Goal: Transaction & Acquisition: Purchase product/service

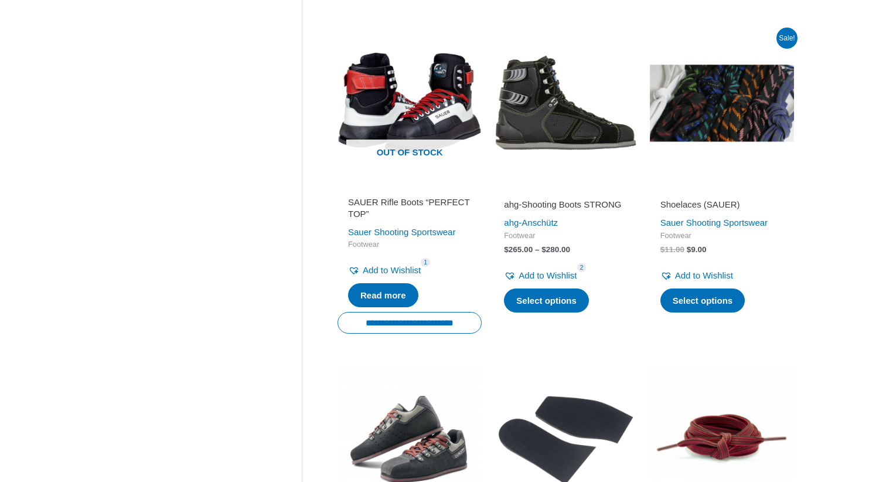
scroll to position [620, 0]
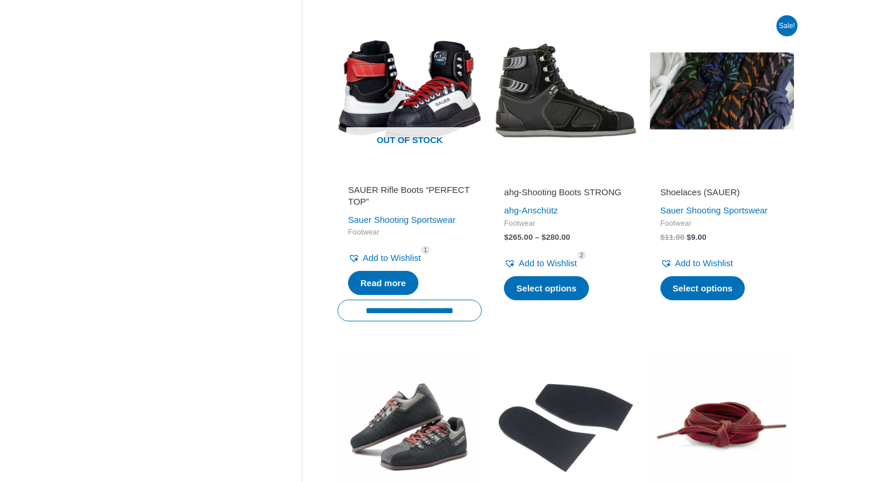
click at [717, 105] on img at bounding box center [722, 91] width 144 height 144
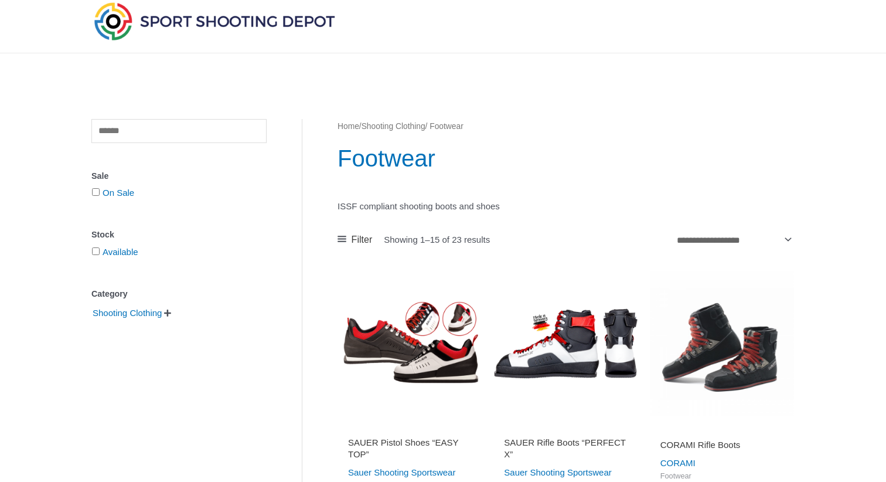
scroll to position [233, 0]
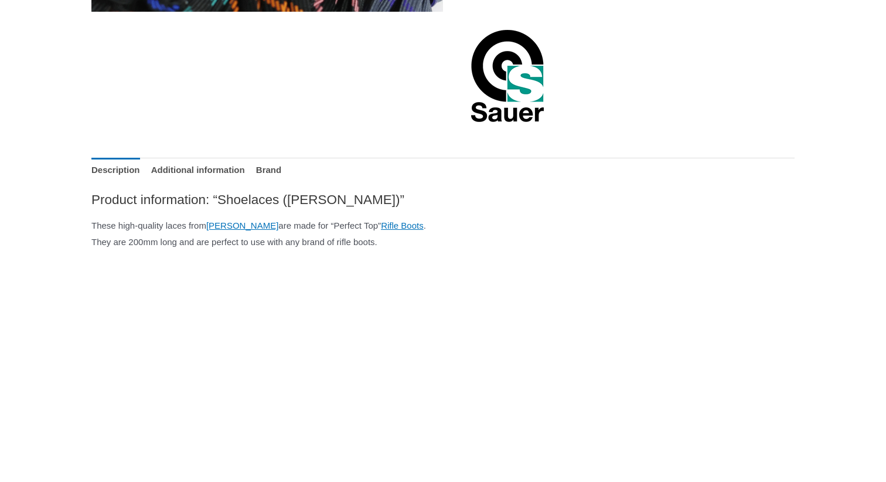
scroll to position [428, 0]
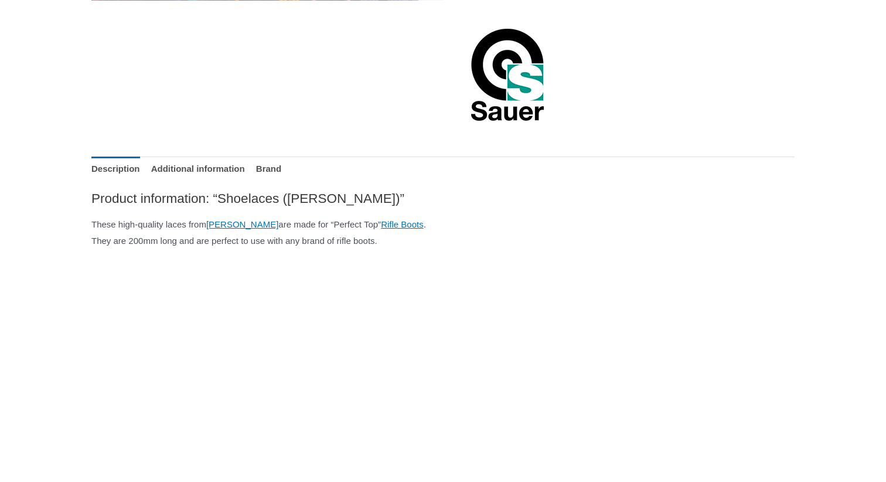
click at [159, 240] on p "These high-quality laces from [PERSON_NAME] are made for “Perfect Top” Rifle Bo…" at bounding box center [442, 232] width 703 height 33
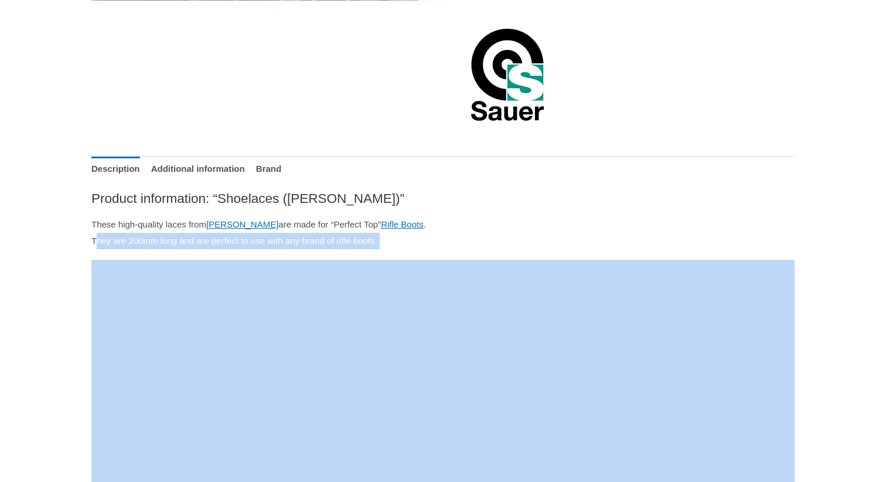
click at [299, 249] on p "These high-quality laces from [PERSON_NAME] are made for “Perfect Top” Rifle Bo…" at bounding box center [442, 232] width 703 height 33
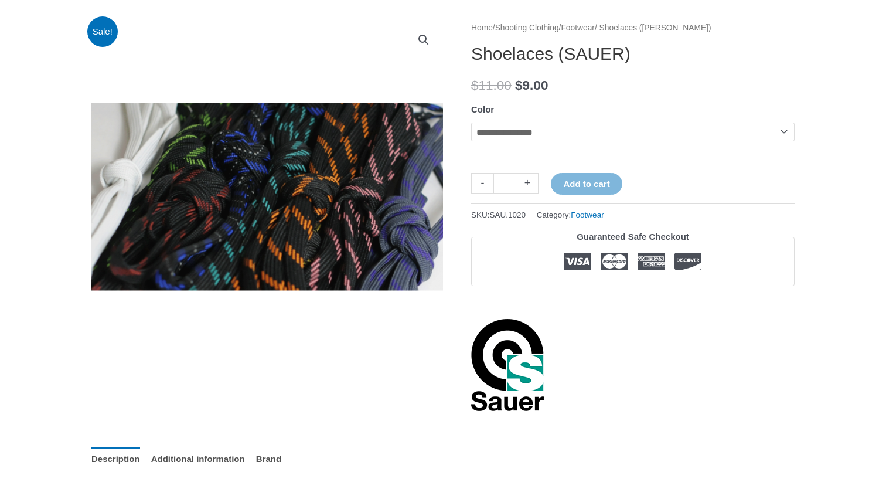
scroll to position [234, 0]
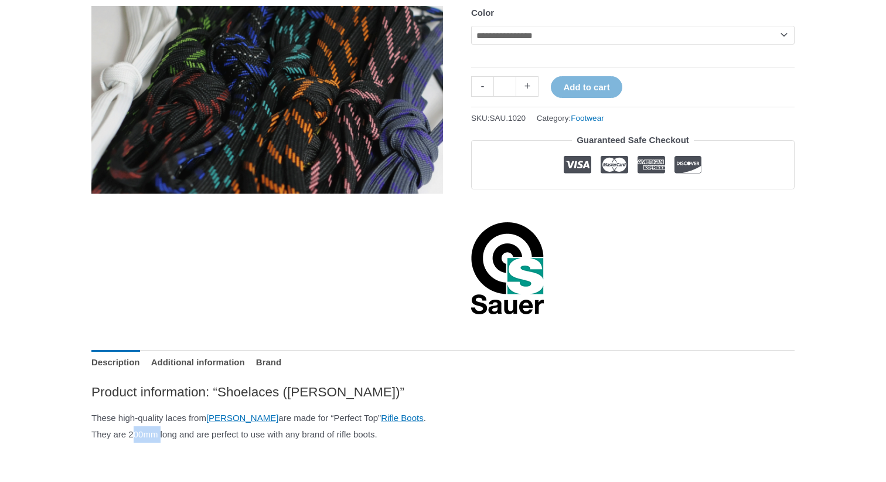
drag, startPoint x: 134, startPoint y: 437, endPoint x: 167, endPoint y: 435, distance: 32.8
click at [167, 435] on p "These high-quality laces from [PERSON_NAME] are made for “Perfect Top” Rifle Bo…" at bounding box center [442, 426] width 703 height 33
copy p "200mm"
click at [414, 426] on p "These high-quality laces from [PERSON_NAME] are made for “Perfect Top” Rifle Bo…" at bounding box center [442, 426] width 703 height 33
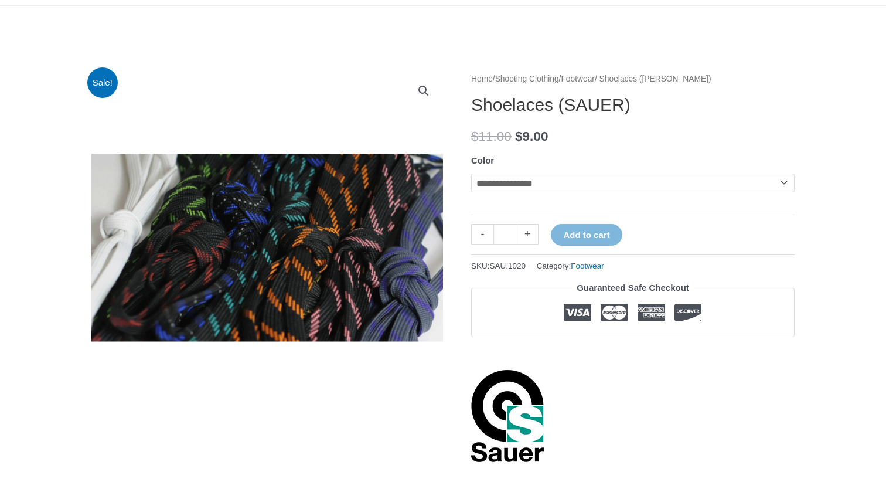
scroll to position [0, 0]
